Goal: Task Accomplishment & Management: Complete application form

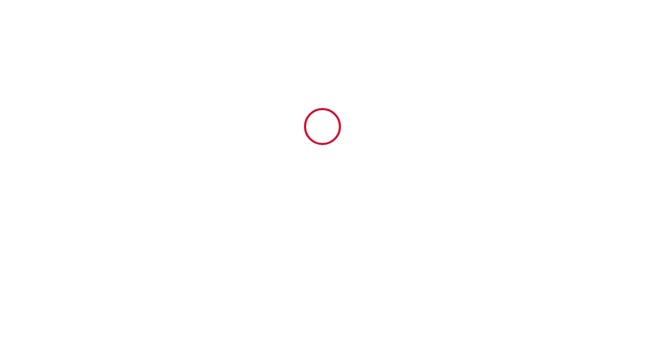
type input "6590047"
type input "Chez [PERSON_NAME]"
type input "[STREET_ADDRESS][PERSON_NAME]"
type input "65200"
type input "Bagnères-de-Bigorre"
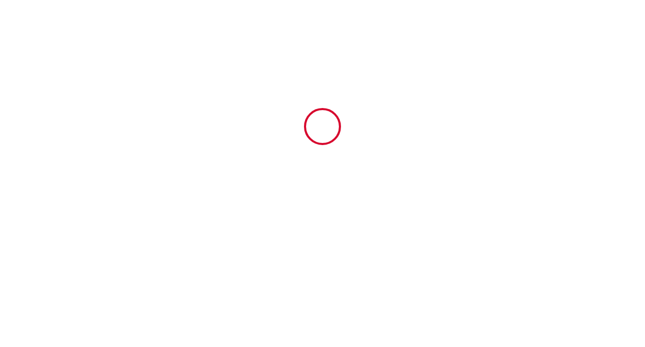
type input "[GEOGRAPHIC_DATA]"
type input "[DATE]"
type input "1"
type input "0"
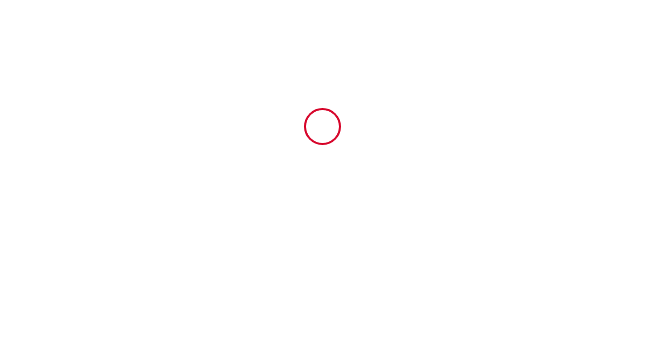
type input "1000"
type input "945"
type input "[PERSON_NAME]"
type input "Badjoint"
type input "[STREET_ADDRESS][PERSON_NAME]"
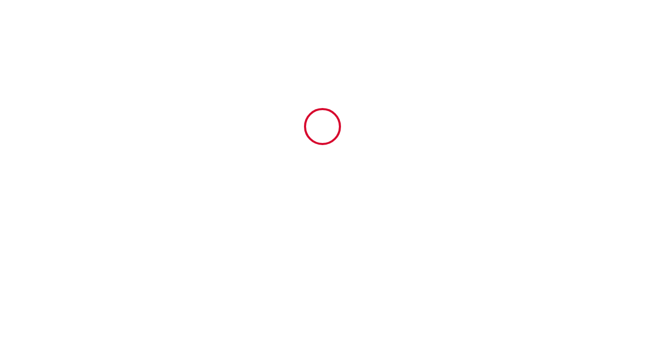
type input "65200"
type input "Bagnères-de-BIgorre"
type input "[GEOGRAPHIC_DATA]"
type input "[EMAIL_ADDRESS][PERSON_NAME][DOMAIN_NAME]"
type input "[PERSON_NAME]"
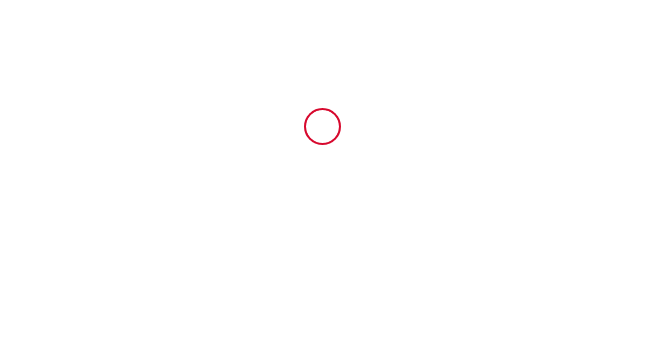
type input "[PERSON_NAME]"
type input "[STREET_ADDRESS]"
type input "75005"
type input "[GEOGRAPHIC_DATA]"
type input "[EMAIL_ADDRESS][DOMAIN_NAME]"
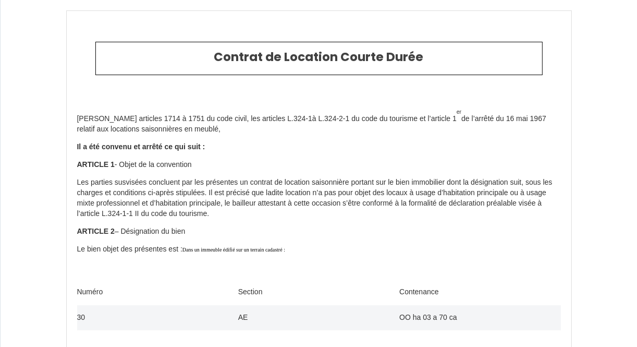
type input "[PHONE_NUMBER]"
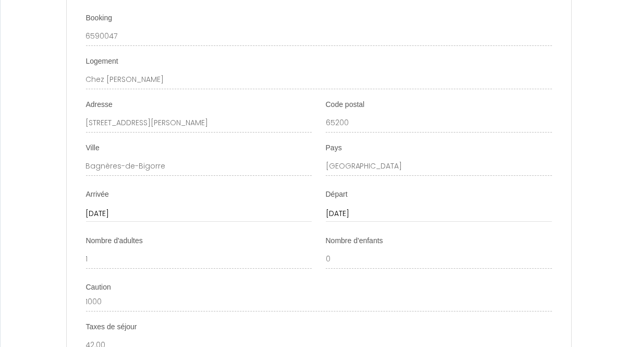
scroll to position [2686, 0]
